Goal: Book appointment/travel/reservation

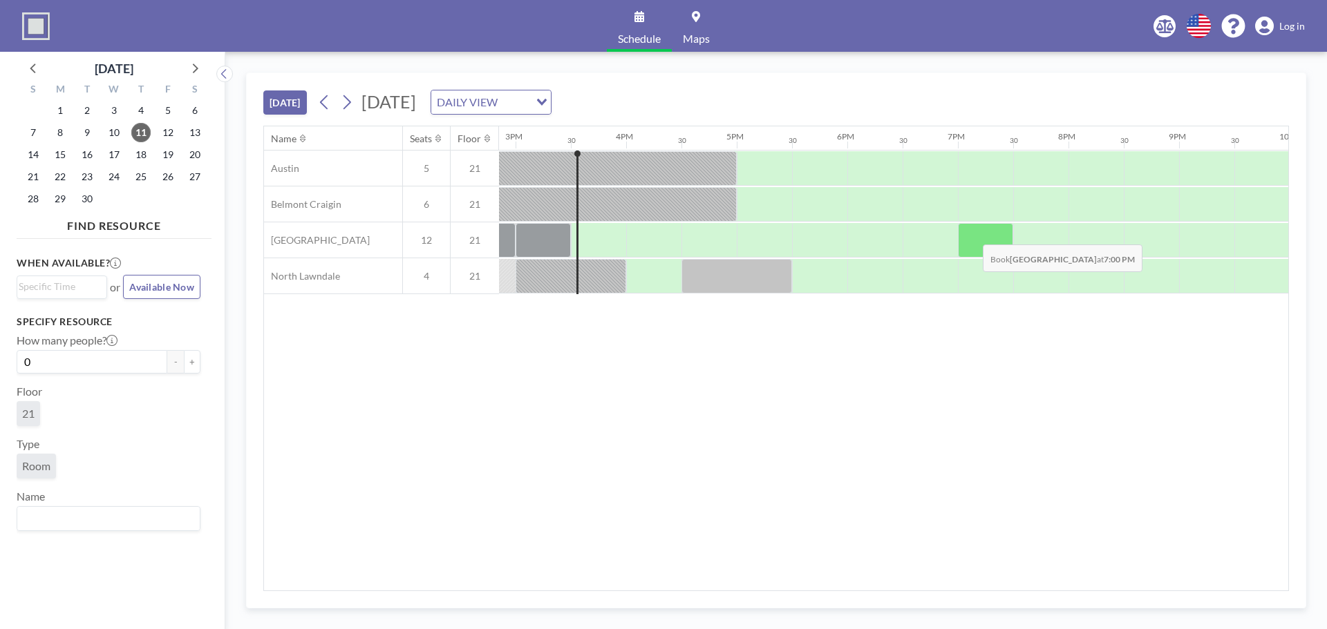
scroll to position [0, 1658]
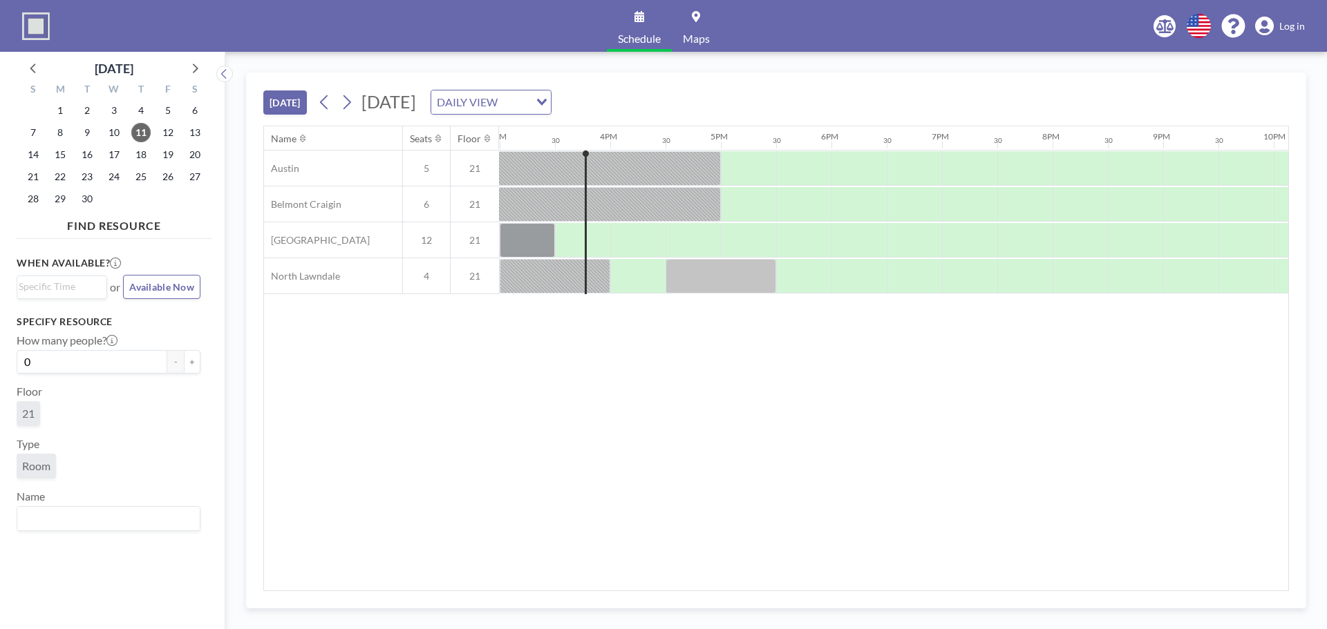
scroll to position [0, 1658]
click at [1137, 460] on div "Name Seats Floor 12AM 30 1AM 30 2AM 30 3AM 30 4AM 30 5AM 30 6AM 30 7AM 30 8AM 3…" at bounding box center [776, 358] width 1024 height 464
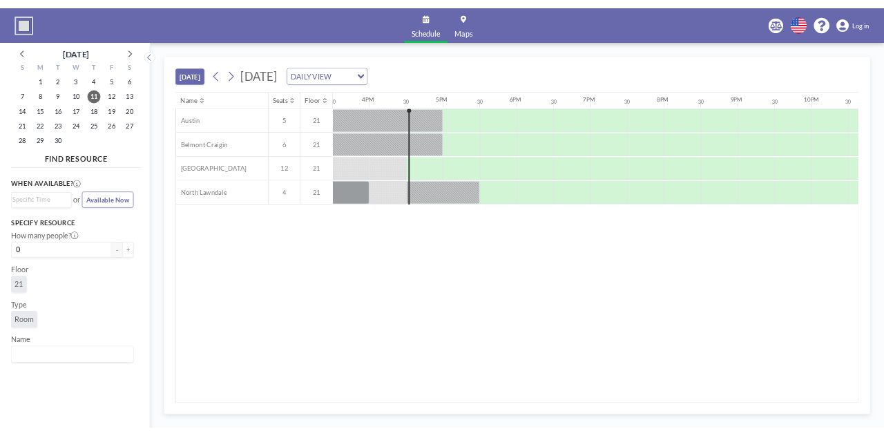
scroll to position [0, 1714]
